Goal: Transaction & Acquisition: Purchase product/service

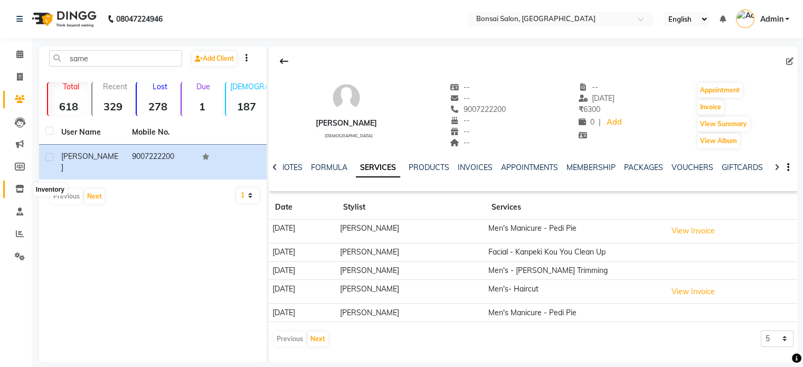
click at [18, 185] on icon at bounding box center [19, 189] width 9 height 8
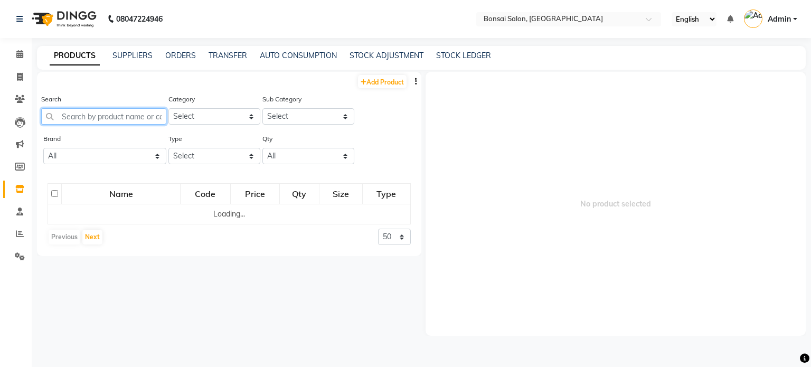
click at [81, 111] on input "text" at bounding box center [103, 116] width 125 height 16
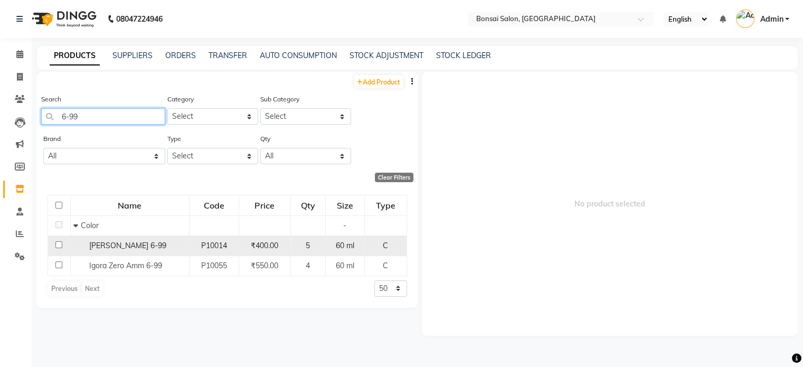
type input "6-99"
click at [169, 249] on div "[PERSON_NAME] 6-99" at bounding box center [129, 245] width 113 height 11
select select
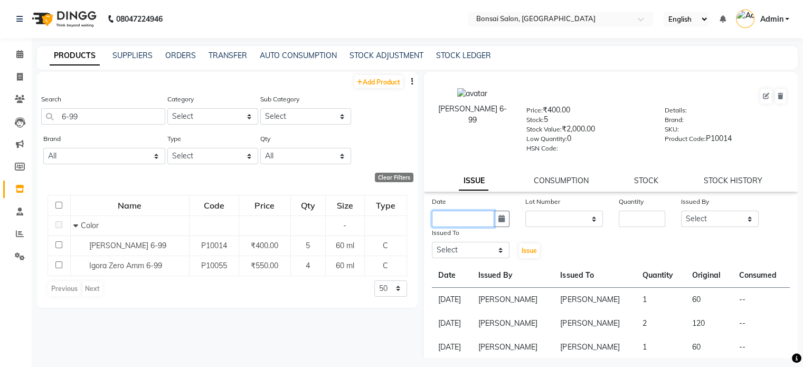
click at [472, 226] on input "text" at bounding box center [463, 219] width 62 height 16
select select "10"
select select "2025"
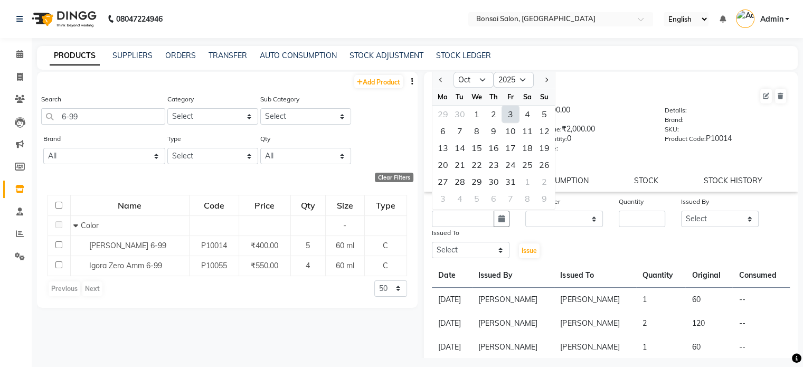
click at [511, 119] on div "3" at bounding box center [510, 114] width 17 height 17
type input "03-10-2025"
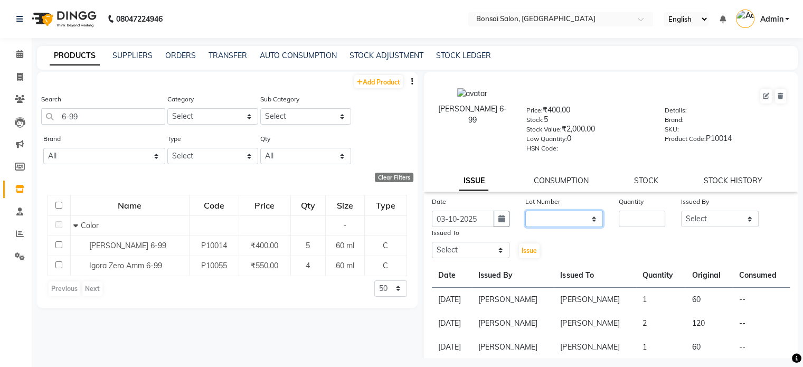
click at [559, 222] on select "None" at bounding box center [565, 219] width 78 height 16
select select "0: null"
click at [526, 214] on select "None" at bounding box center [565, 219] width 78 height 16
click at [632, 222] on input "number" at bounding box center [642, 219] width 46 height 16
type input "1"
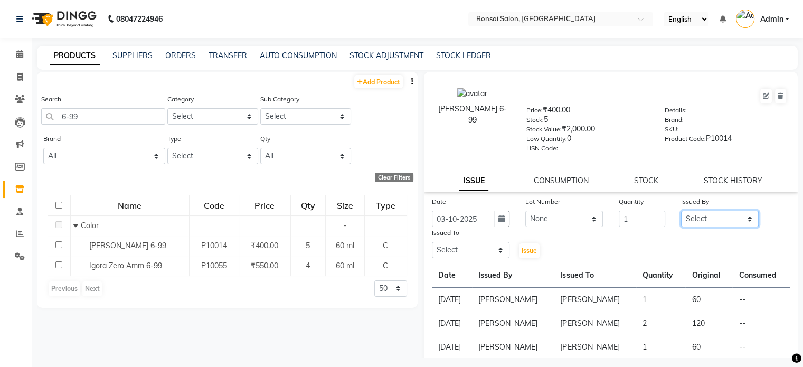
click at [693, 227] on select "Select [PERSON_NAME] [PERSON_NAME] [PERSON_NAME] [PERSON_NAME]" at bounding box center [720, 219] width 78 height 16
select select "53176"
click at [681, 214] on select "Select [PERSON_NAME] [PERSON_NAME] [PERSON_NAME] [PERSON_NAME]" at bounding box center [720, 219] width 78 height 16
click at [477, 253] on select "Select [PERSON_NAME] [PERSON_NAME] [PERSON_NAME] [PERSON_NAME]" at bounding box center [471, 250] width 78 height 16
select select "53173"
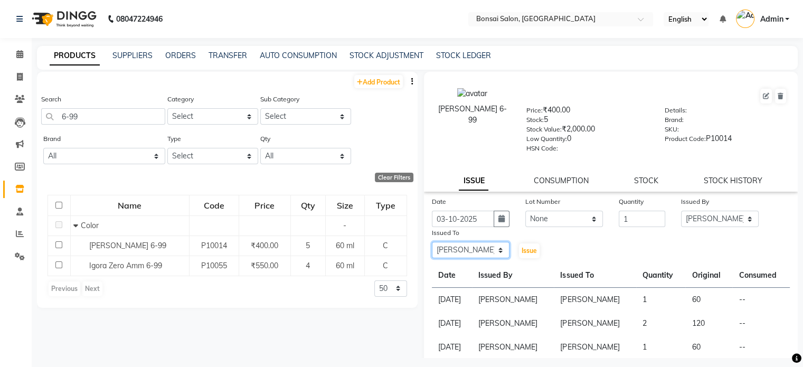
click at [432, 246] on select "Select [PERSON_NAME] [PERSON_NAME] [PERSON_NAME] [PERSON_NAME]" at bounding box center [471, 250] width 78 height 16
click at [532, 252] on span "Issue" at bounding box center [529, 251] width 15 height 8
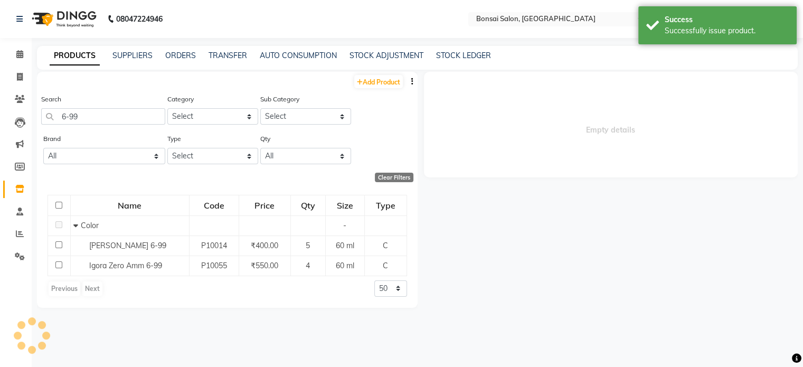
select select
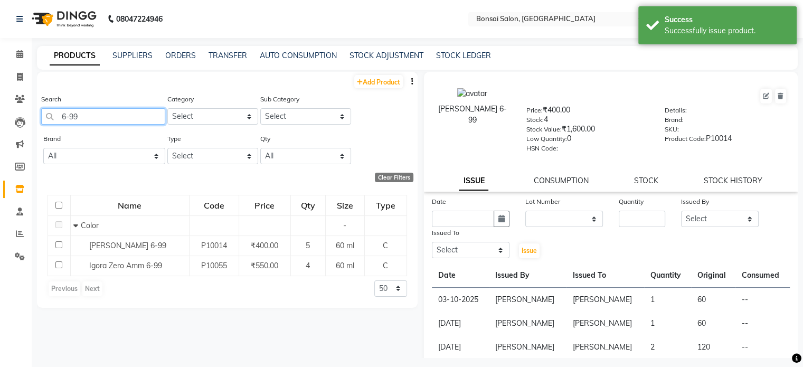
drag, startPoint x: 100, startPoint y: 120, endPoint x: 35, endPoint y: 107, distance: 66.4
click at [35, 107] on main "PRODUCTS SUPPLIERS ORDERS TRANSFER AUTO CONSUMPTION STOCK ADJUSTMENT STOCK LEDG…" at bounding box center [418, 210] width 772 height 328
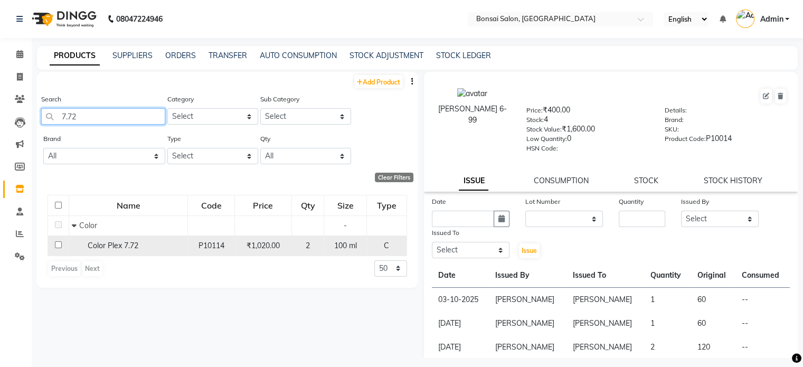
type input "7.72"
click at [113, 245] on span "Color Plex 7.72" at bounding box center [113, 246] width 51 height 10
select select
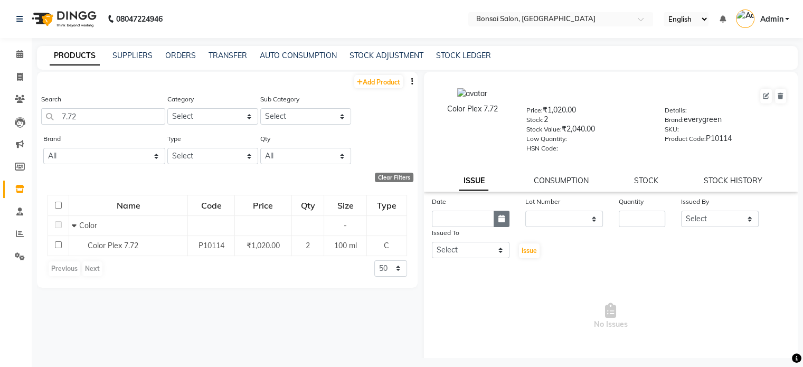
click at [502, 222] on icon "button" at bounding box center [502, 218] width 6 height 7
select select "10"
select select "2025"
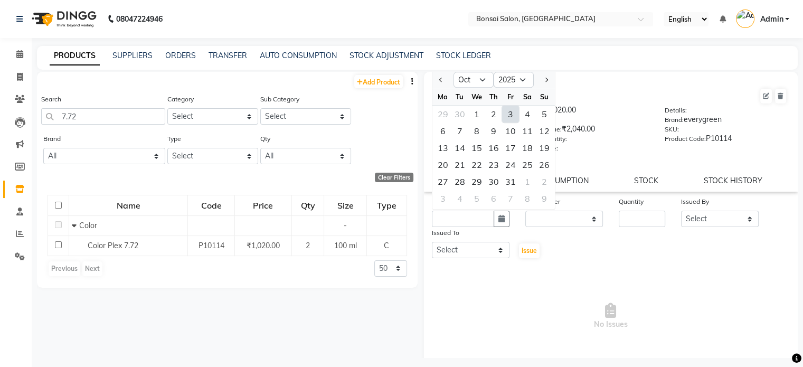
click at [509, 115] on div "3" at bounding box center [510, 114] width 17 height 17
type input "03-10-2025"
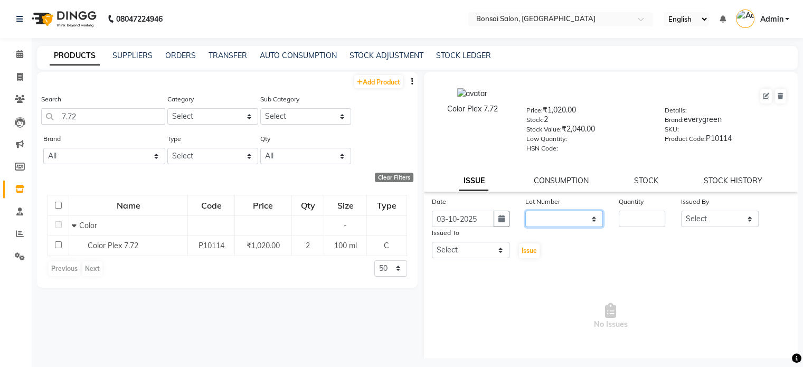
click at [557, 224] on select "None" at bounding box center [565, 219] width 78 height 16
select select "0: null"
click at [526, 214] on select "None" at bounding box center [565, 219] width 78 height 16
click at [651, 221] on input "number" at bounding box center [642, 219] width 46 height 16
type input "1"
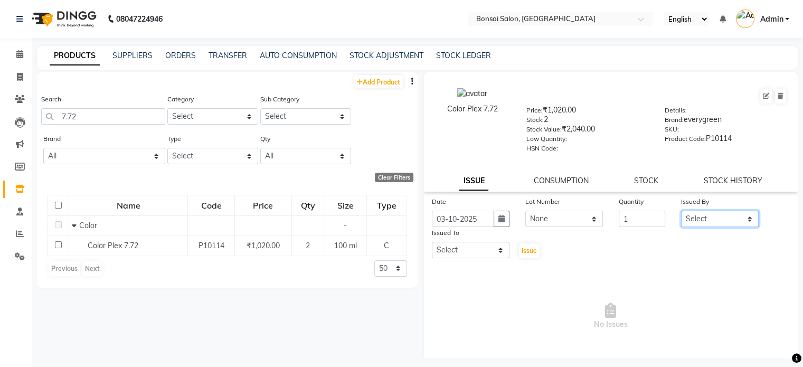
click at [714, 223] on select "Select [PERSON_NAME] [PERSON_NAME] [PERSON_NAME] [PERSON_NAME]" at bounding box center [720, 219] width 78 height 16
select select "53176"
click at [681, 214] on select "Select [PERSON_NAME] [PERSON_NAME] [PERSON_NAME] [PERSON_NAME]" at bounding box center [720, 219] width 78 height 16
click at [479, 253] on select "Select [PERSON_NAME] [PERSON_NAME] [PERSON_NAME] [PERSON_NAME]" at bounding box center [471, 250] width 78 height 16
select select "53173"
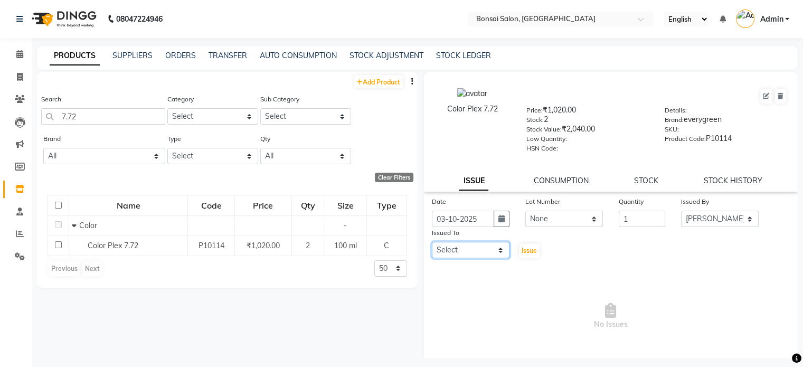
click at [432, 246] on select "Select [PERSON_NAME] [PERSON_NAME] [PERSON_NAME] [PERSON_NAME]" at bounding box center [471, 250] width 78 height 16
click at [524, 251] on span "Issue" at bounding box center [529, 251] width 15 height 8
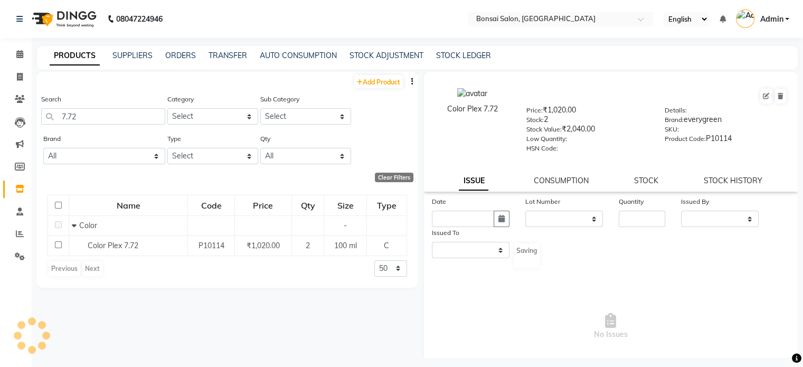
select select
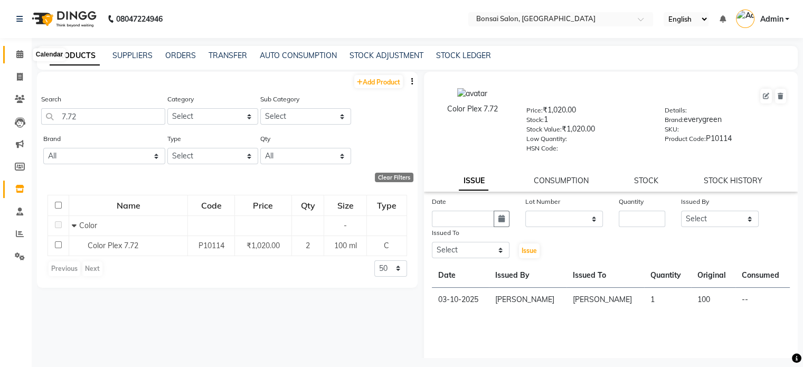
click at [19, 54] on icon at bounding box center [19, 54] width 7 height 8
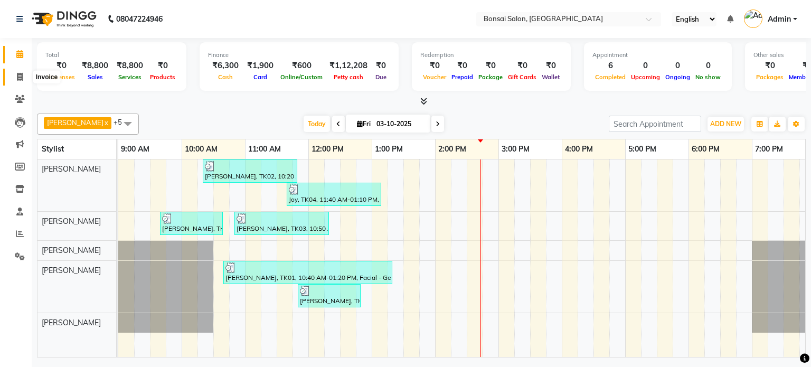
click at [17, 78] on icon at bounding box center [20, 77] width 6 height 8
select select "service"
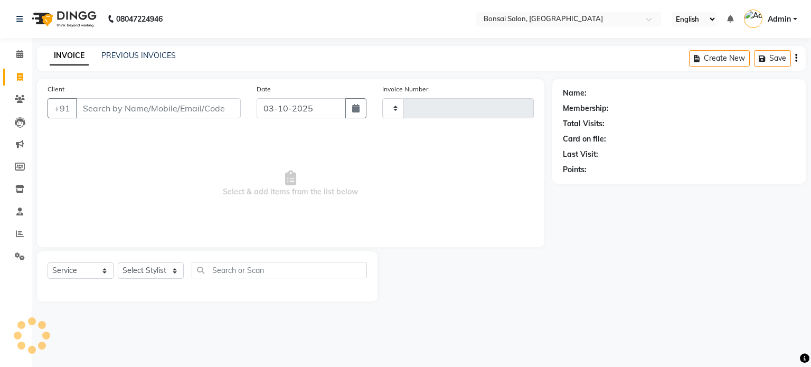
type input "1027"
select select "6719"
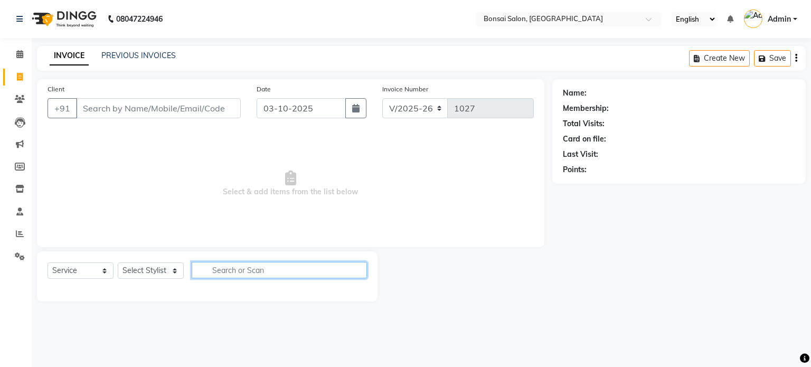
click at [306, 266] on input "text" at bounding box center [279, 270] width 175 height 16
type input "glob"
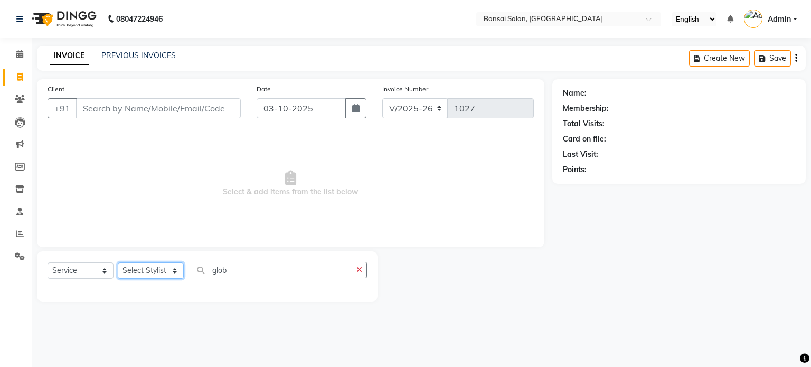
click at [132, 271] on select "Select Stylist [PERSON_NAME] [PERSON_NAME] [PERSON_NAME] [PERSON_NAME]" at bounding box center [151, 271] width 66 height 16
select select "53173"
click at [118, 263] on select "Select Stylist [PERSON_NAME] [PERSON_NAME] [PERSON_NAME] [PERSON_NAME]" at bounding box center [151, 271] width 66 height 16
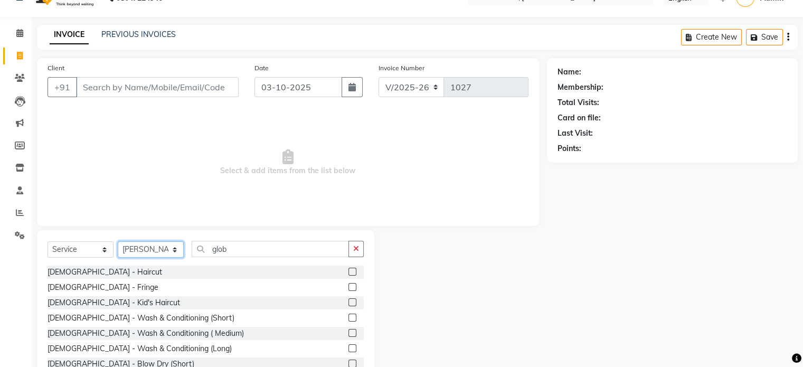
scroll to position [56, 0]
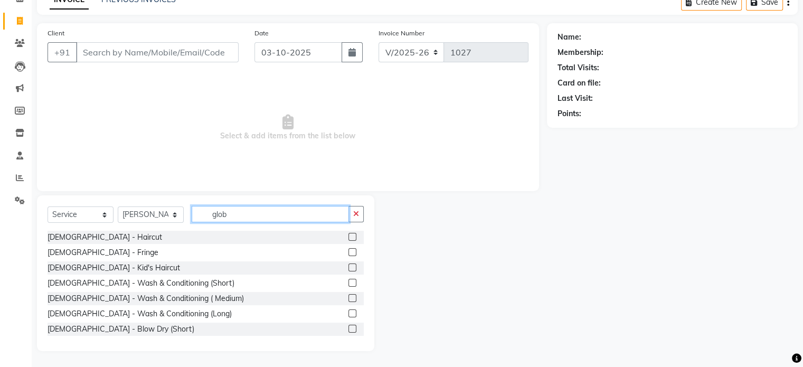
click at [241, 217] on input "glob" at bounding box center [270, 214] width 157 height 16
type input "globa"
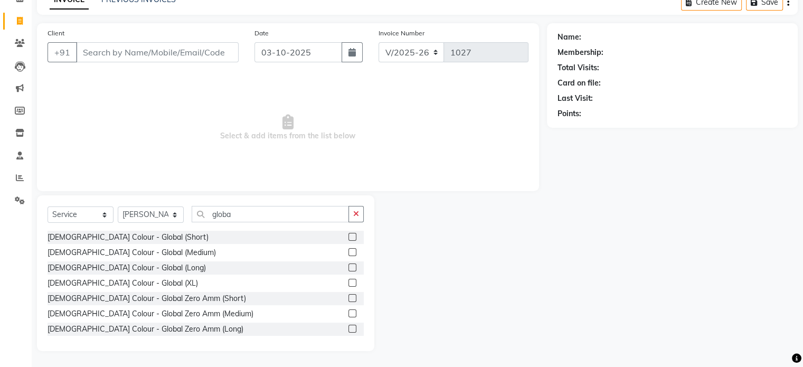
click at [165, 249] on div "[DEMOGRAPHIC_DATA] Colour - Global (Medium)" at bounding box center [206, 252] width 316 height 13
click at [349, 251] on label at bounding box center [353, 252] width 8 height 8
click at [349, 251] on input "checkbox" at bounding box center [352, 252] width 7 height 7
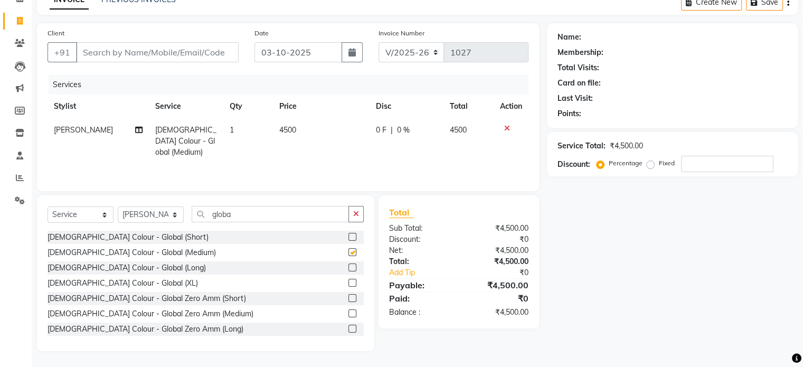
checkbox input "false"
click at [349, 314] on label at bounding box center [353, 314] width 8 height 8
click at [349, 314] on input "checkbox" at bounding box center [352, 314] width 7 height 7
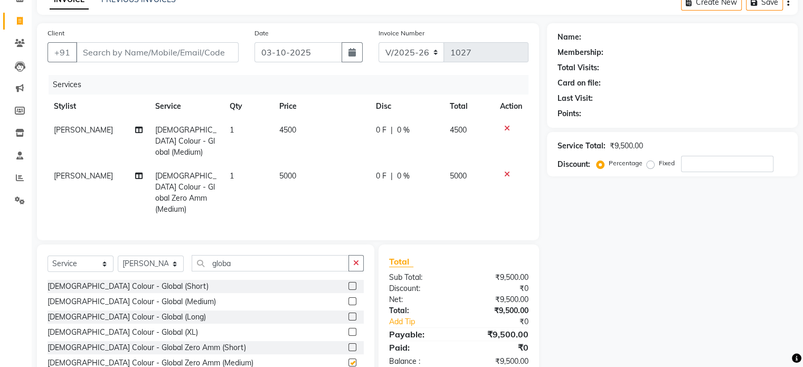
checkbox input "false"
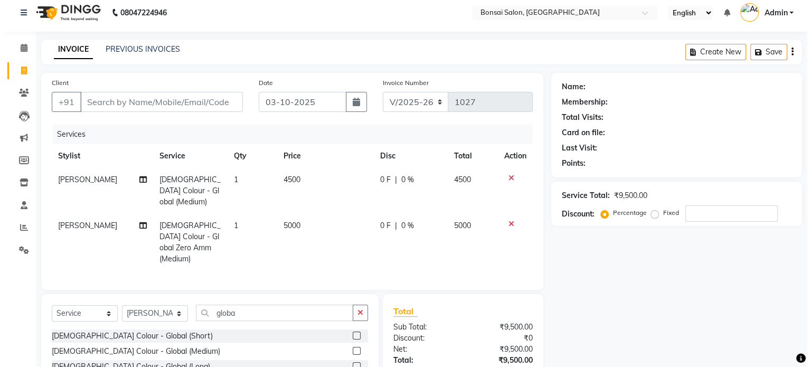
scroll to position [0, 0]
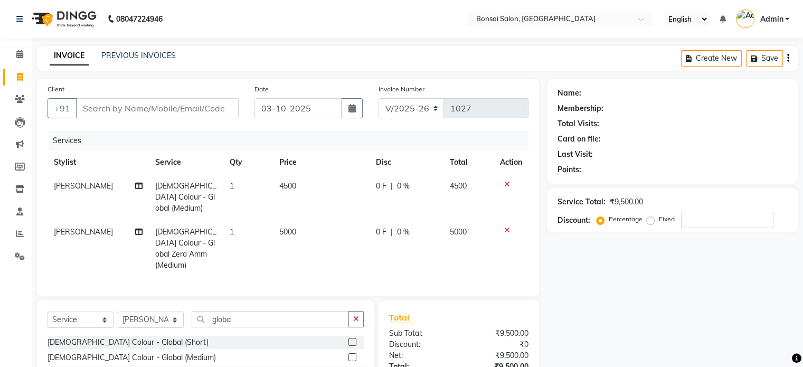
click at [12, 44] on li "Calendar" at bounding box center [16, 54] width 32 height 23
click at [16, 57] on icon at bounding box center [19, 54] width 7 height 8
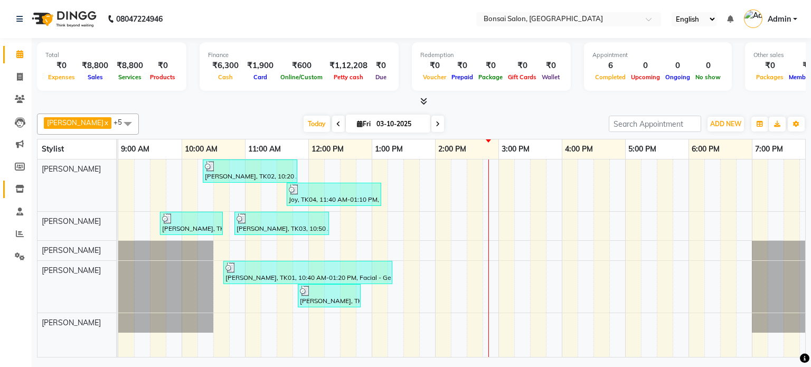
click at [18, 185] on icon at bounding box center [19, 189] width 9 height 8
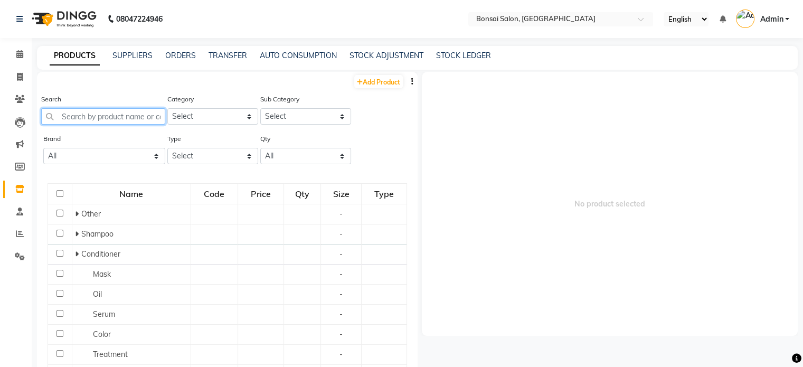
click at [97, 120] on input "text" at bounding box center [103, 116] width 124 height 16
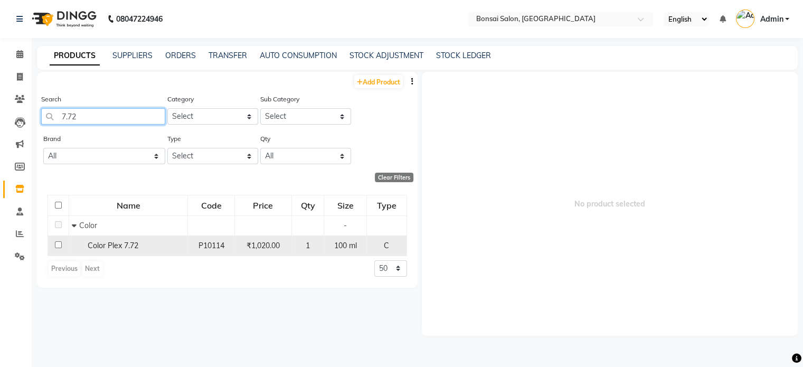
type input "7.72"
click at [148, 251] on div "Color Plex 7.72" at bounding box center [128, 245] width 113 height 11
select select
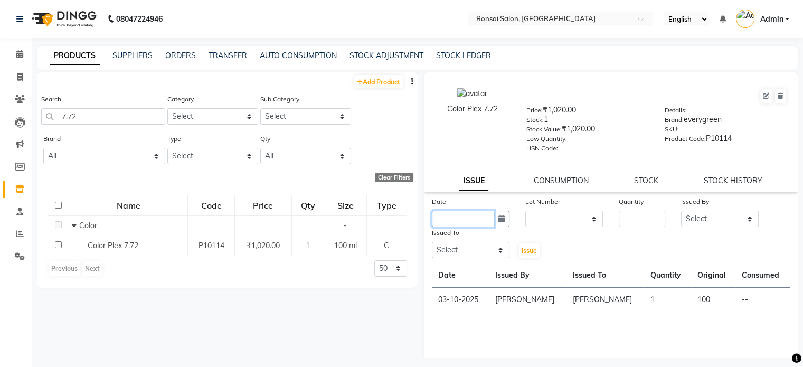
click at [483, 226] on input "text" at bounding box center [463, 219] width 62 height 16
select select "10"
select select "2025"
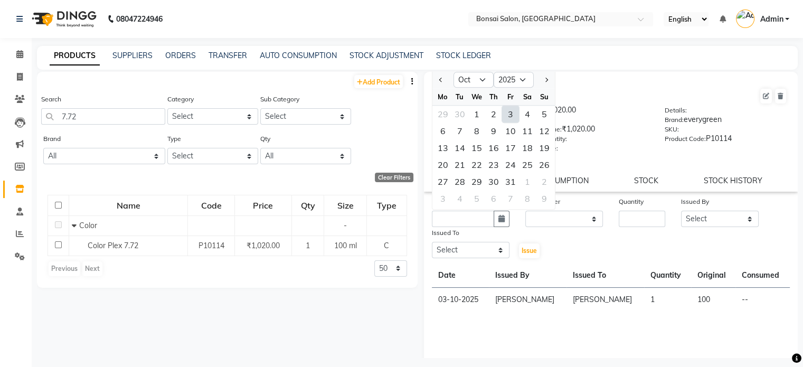
click at [510, 115] on div "3" at bounding box center [510, 114] width 17 height 17
type input "03-10-2025"
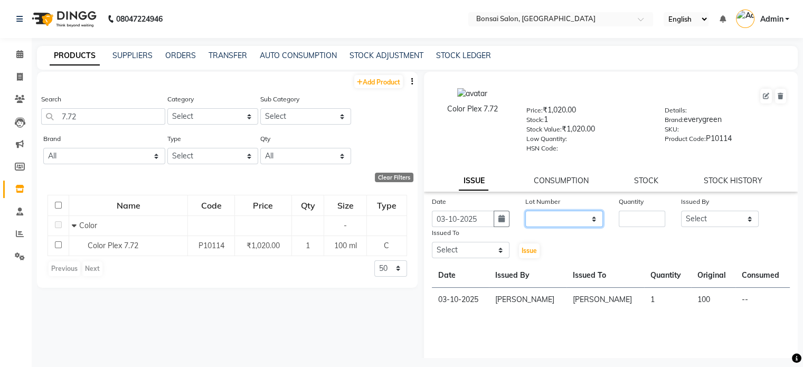
click at [585, 224] on select "None" at bounding box center [565, 219] width 78 height 16
select select "0: null"
click at [526, 214] on select "None" at bounding box center [565, 219] width 78 height 16
click at [627, 221] on input "number" at bounding box center [642, 219] width 46 height 16
type input "1"
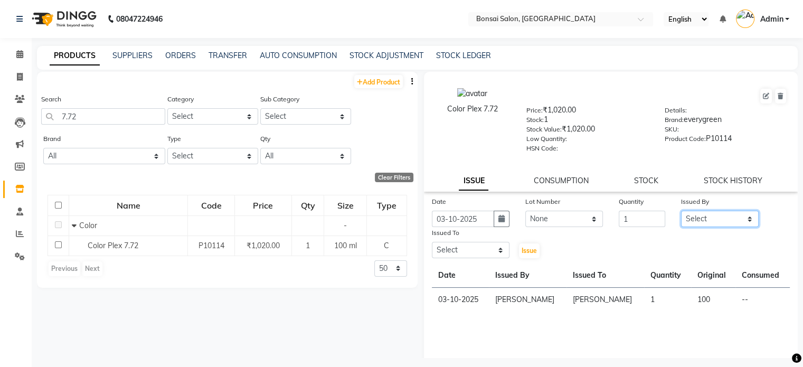
click at [695, 222] on select "Select [PERSON_NAME] [PERSON_NAME] [PERSON_NAME] [PERSON_NAME]" at bounding box center [720, 219] width 78 height 16
select select "53176"
click at [681, 214] on select "Select [PERSON_NAME] [PERSON_NAME] [PERSON_NAME] [PERSON_NAME]" at bounding box center [720, 219] width 78 height 16
click at [442, 256] on select "Select [PERSON_NAME] [PERSON_NAME] [PERSON_NAME] [PERSON_NAME]" at bounding box center [471, 250] width 78 height 16
select select "53173"
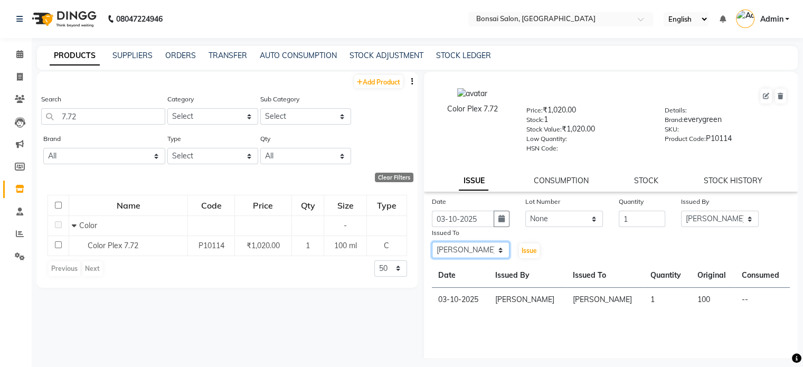
click at [432, 246] on select "Select [PERSON_NAME] [PERSON_NAME] [PERSON_NAME] [PERSON_NAME]" at bounding box center [471, 250] width 78 height 16
click at [535, 254] on button "Issue" at bounding box center [529, 250] width 21 height 15
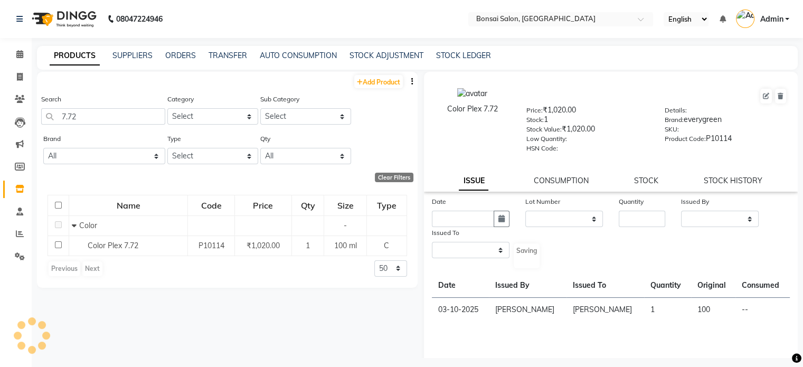
select select
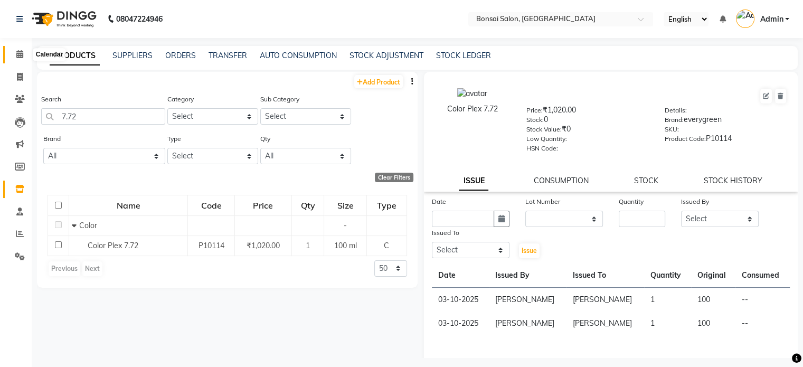
click at [23, 57] on icon at bounding box center [19, 54] width 7 height 8
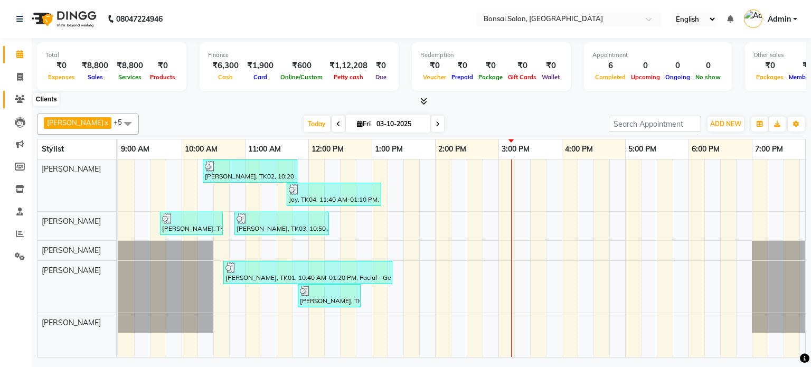
click at [21, 101] on icon at bounding box center [20, 99] width 10 height 8
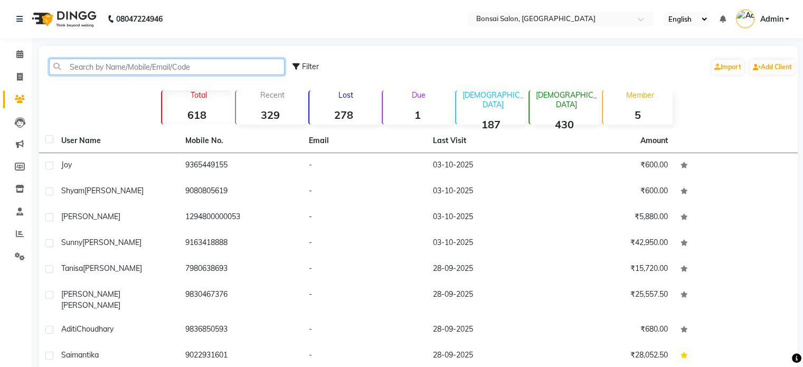
click at [123, 69] on input "text" at bounding box center [167, 67] width 236 height 16
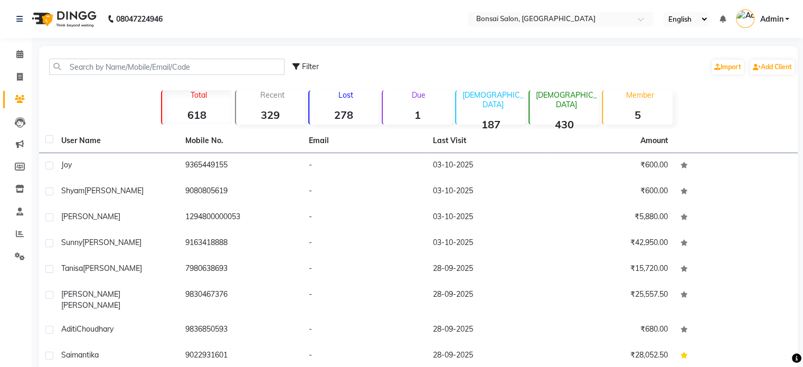
click at [375, 55] on div "Filter Import Add Client" at bounding box center [544, 66] width 503 height 33
click at [444, 67] on div "Filter Import Add Client" at bounding box center [544, 66] width 503 height 33
click at [496, 71] on div "Filter Import Add Client" at bounding box center [544, 66] width 503 height 33
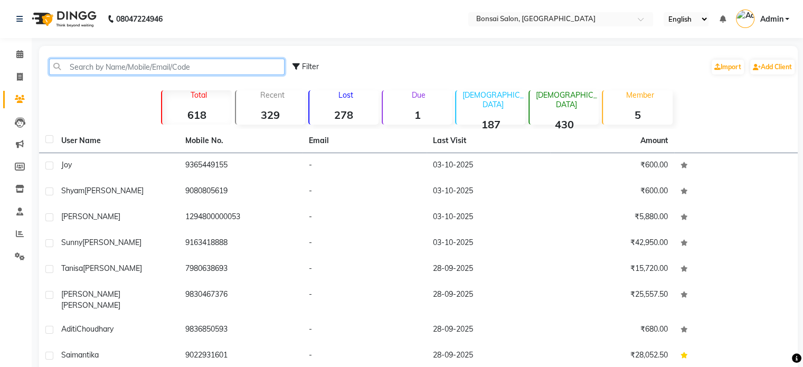
click at [128, 69] on input "text" at bounding box center [167, 67] width 236 height 16
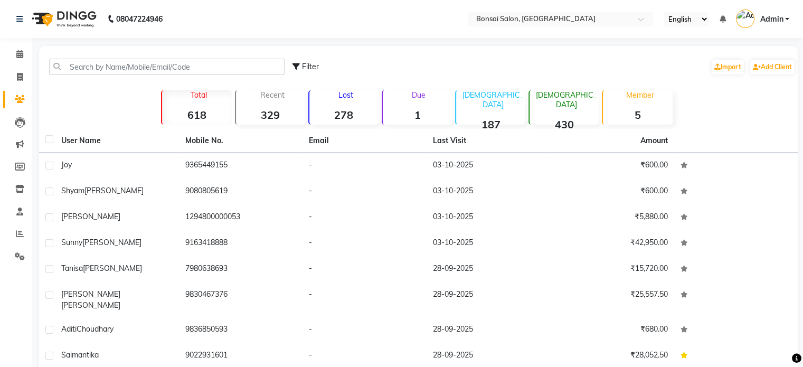
click at [614, 63] on div "Filter Import Add Client" at bounding box center [544, 66] width 503 height 33
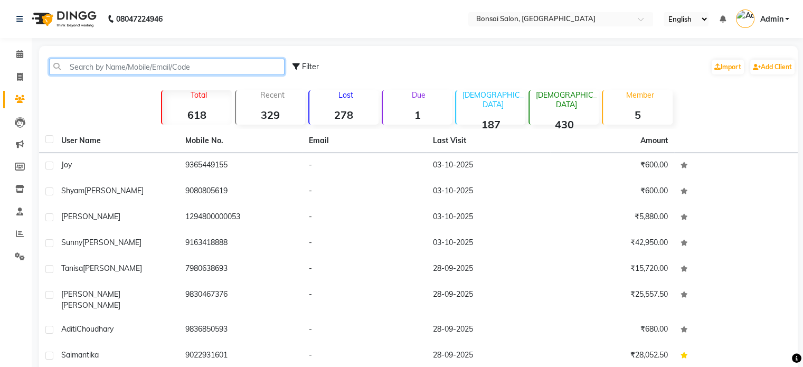
click at [132, 72] on input "text" at bounding box center [167, 67] width 236 height 16
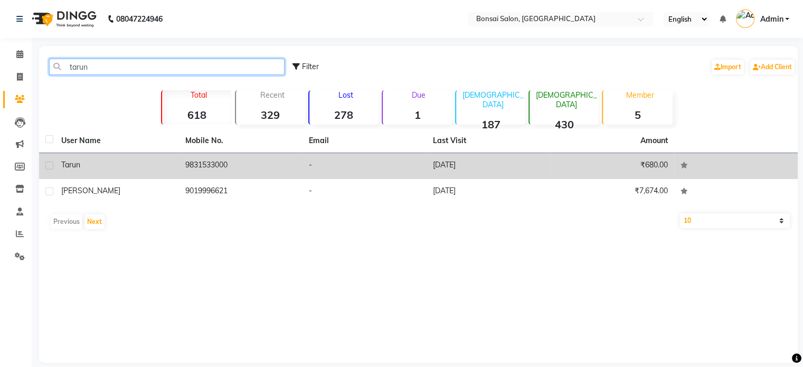
type input "tarun"
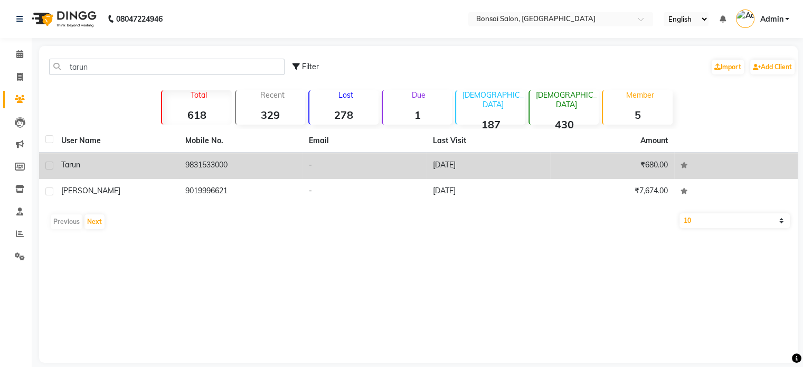
click at [208, 170] on td "9831533000" at bounding box center [241, 166] width 124 height 26
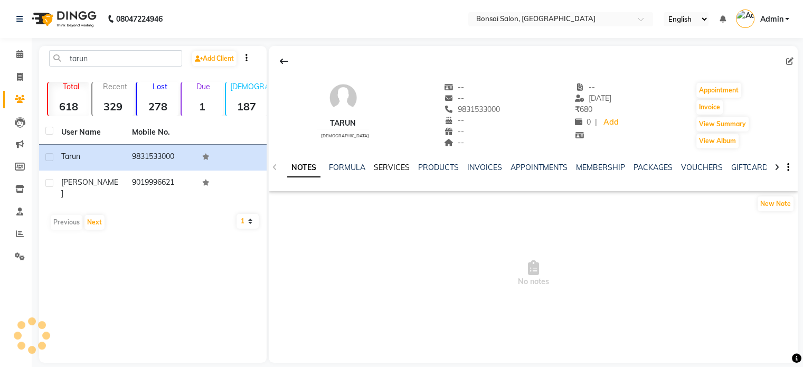
click at [391, 169] on link "SERVICES" at bounding box center [392, 168] width 36 height 10
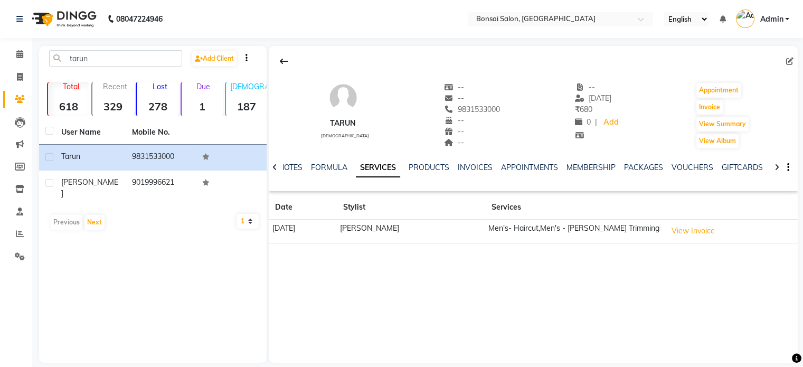
click at [471, 306] on div "Tarun [DEMOGRAPHIC_DATA] -- -- 9831533000 -- -- -- -- [DATE] ₹ 680 0 | Add Appo…" at bounding box center [533, 204] width 529 height 317
click at [505, 273] on div "Tarun [DEMOGRAPHIC_DATA] -- -- 9831533000 -- -- -- -- [DATE] ₹ 680 0 | Add Appo…" at bounding box center [533, 204] width 529 height 317
click at [708, 108] on button "Invoice" at bounding box center [710, 107] width 26 height 15
select select "service"
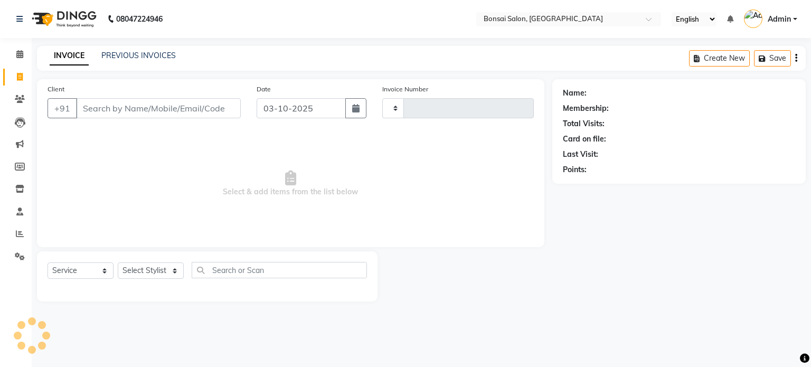
type input "1027"
select select "6719"
type input "9831533000"
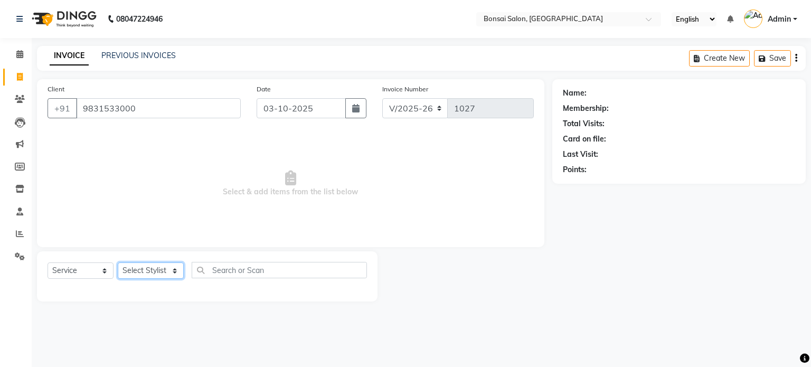
click at [154, 270] on select "Select Stylist" at bounding box center [151, 271] width 66 height 16
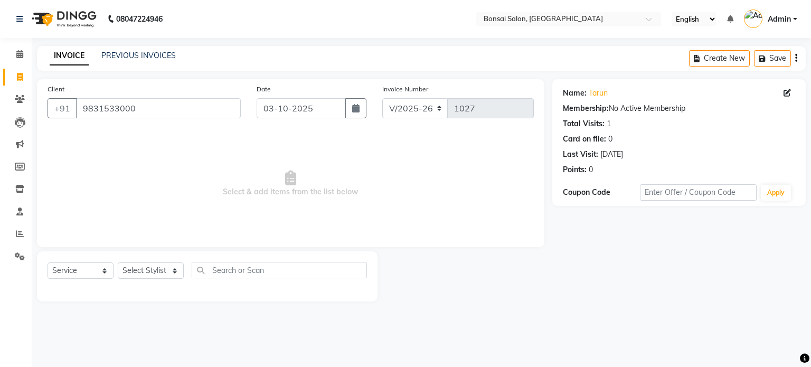
click at [213, 310] on main "INVOICE PREVIOUS INVOICES Create New Save Client [PHONE_NUMBER] Date [DATE] Inv…" at bounding box center [422, 181] width 780 height 271
click at [157, 270] on select "Select Stylist [PERSON_NAME] [PERSON_NAME] [PERSON_NAME] [PERSON_NAME]" at bounding box center [151, 271] width 66 height 16
click at [211, 234] on span "Select & add items from the list below" at bounding box center [291, 184] width 486 height 106
click at [144, 271] on select "Select Stylist [PERSON_NAME] [PERSON_NAME] [PERSON_NAME] [PERSON_NAME]" at bounding box center [151, 271] width 66 height 16
click at [228, 238] on div "Client [PHONE_NUMBER] Date [DATE] Invoice Number V/2025 V/[PHONE_NUMBER] Select…" at bounding box center [291, 163] width 508 height 168
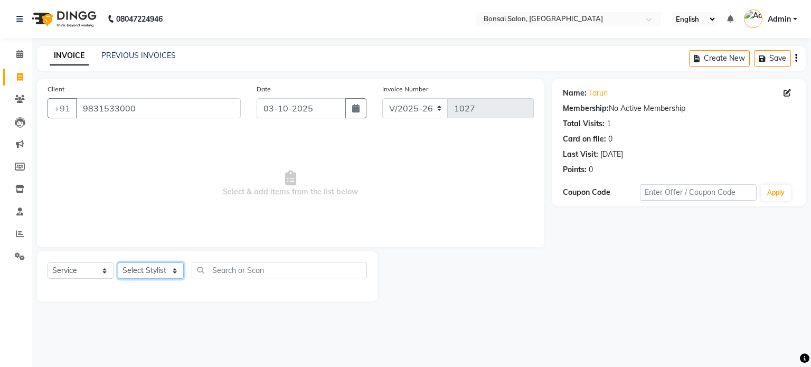
click at [148, 270] on select "Select Stylist [PERSON_NAME] [PERSON_NAME] [PERSON_NAME] [PERSON_NAME]" at bounding box center [151, 271] width 66 height 16
click at [218, 238] on div "Client [PHONE_NUMBER] Date [DATE] Invoice Number V/2025 V/[PHONE_NUMBER] Select…" at bounding box center [291, 163] width 508 height 168
click at [136, 228] on span "Select & add items from the list below" at bounding box center [291, 184] width 486 height 106
click at [179, 242] on div "Client [PHONE_NUMBER] Date [DATE] Invoice Number V/2025 V/[PHONE_NUMBER] Select…" at bounding box center [291, 163] width 508 height 168
click at [132, 270] on select "Select Stylist [PERSON_NAME] [PERSON_NAME] [PERSON_NAME] [PERSON_NAME]" at bounding box center [151, 271] width 66 height 16
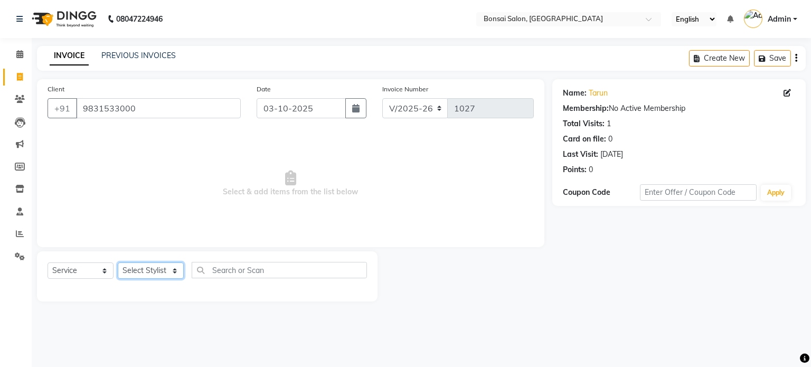
select select "87757"
click at [118, 263] on select "Select Stylist [PERSON_NAME] [PERSON_NAME] [PERSON_NAME] [PERSON_NAME]" at bounding box center [151, 271] width 66 height 16
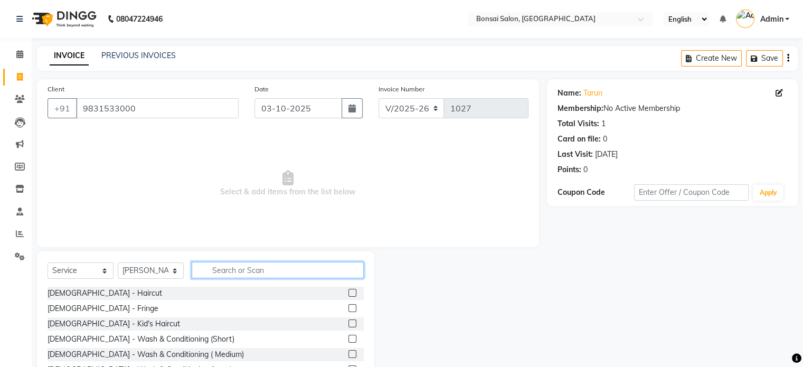
click at [235, 271] on input "text" at bounding box center [278, 270] width 172 height 16
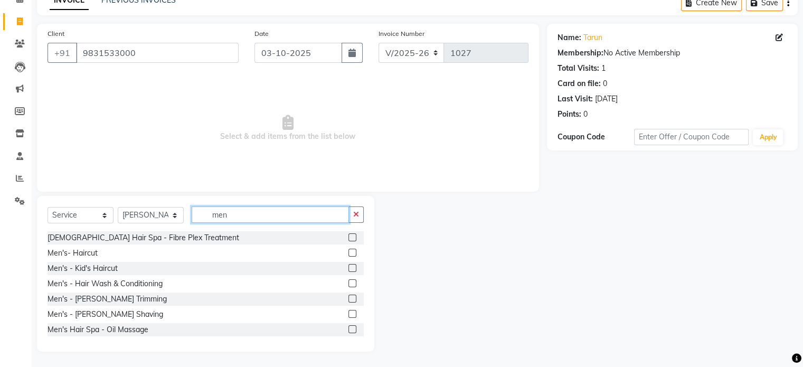
scroll to position [56, 0]
type input "men"
click at [349, 250] on label at bounding box center [353, 252] width 8 height 8
click at [349, 250] on input "checkbox" at bounding box center [352, 252] width 7 height 7
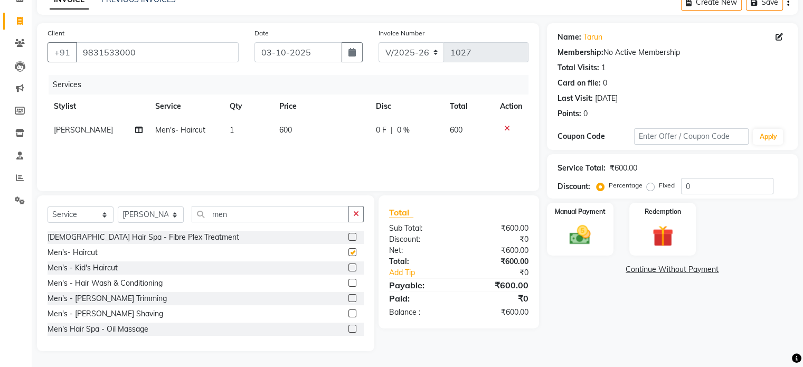
checkbox input "false"
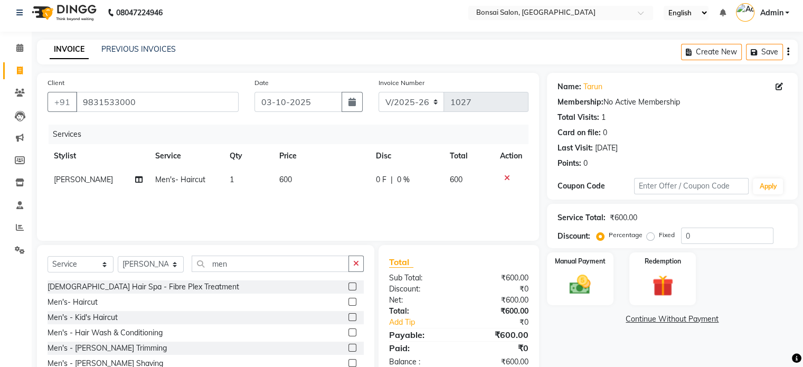
scroll to position [0, 0]
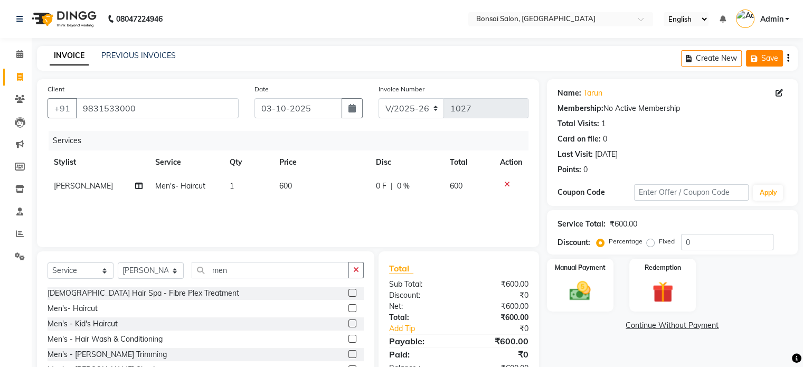
click at [763, 60] on button "Save" at bounding box center [764, 58] width 37 height 16
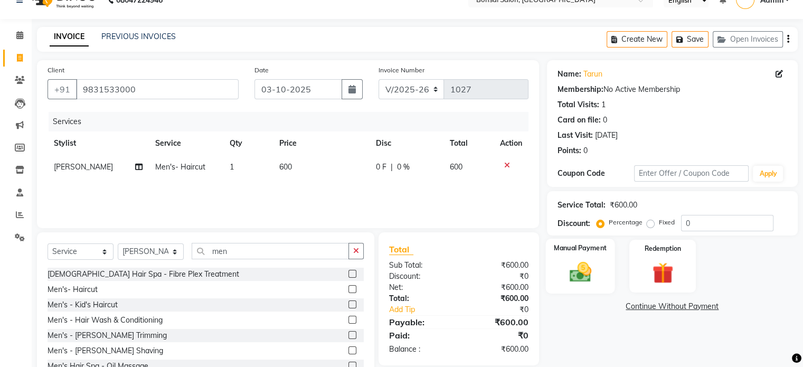
scroll to position [56, 0]
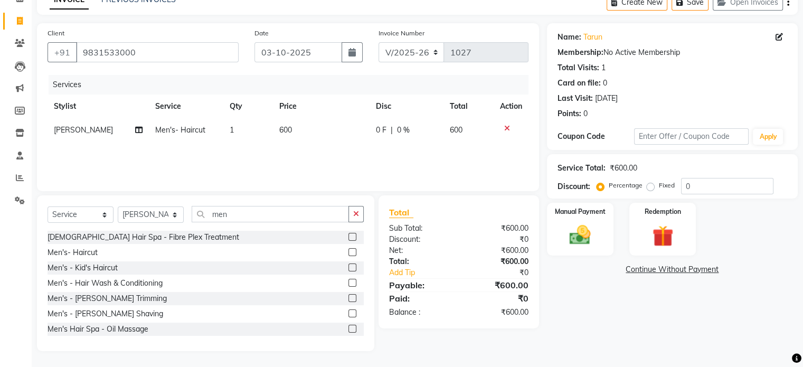
click at [587, 284] on div "Name: Tarun Membership: No Active Membership Total Visits: 1 Card on file: 0 La…" at bounding box center [676, 187] width 259 height 328
click at [595, 285] on div "Name: Tarun Membership: No Active Membership Total Visits: 1 Card on file: 0 La…" at bounding box center [676, 187] width 259 height 328
click at [575, 351] on div "Name: Tarun Membership: No Active Membership Total Visits: 1 Card on file: 0 La…" at bounding box center [676, 187] width 259 height 328
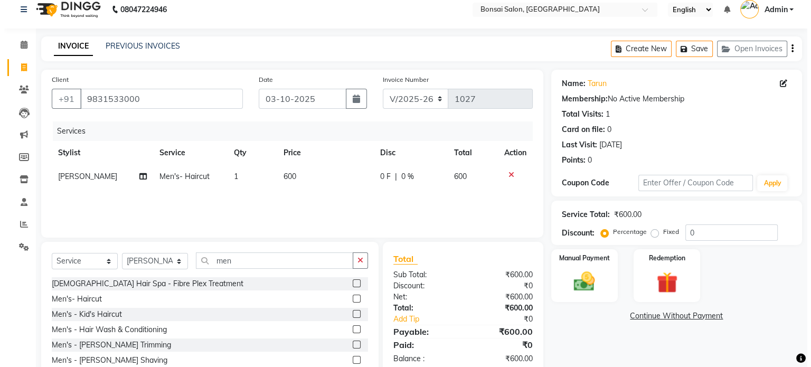
scroll to position [0, 0]
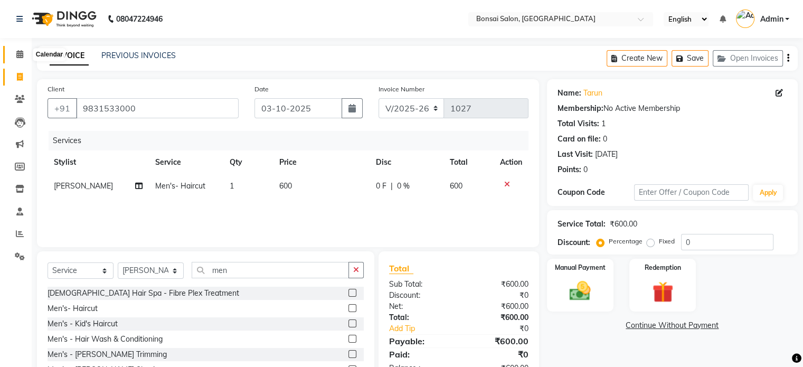
click at [20, 54] on icon at bounding box center [19, 54] width 7 height 8
